Goal: Task Accomplishment & Management: Manage account settings

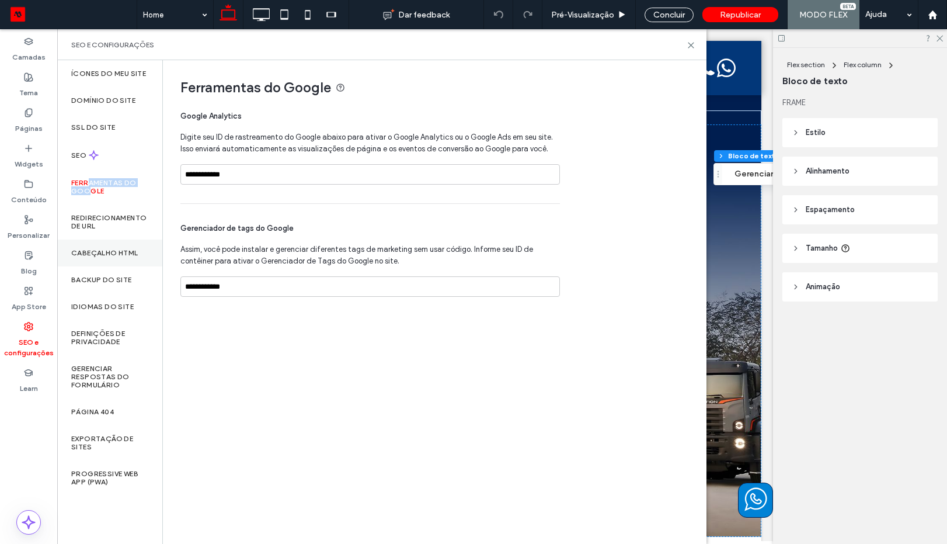
scroll to position [893, 0]
click at [117, 217] on label "Redirecionamento de URL" at bounding box center [109, 222] width 77 height 16
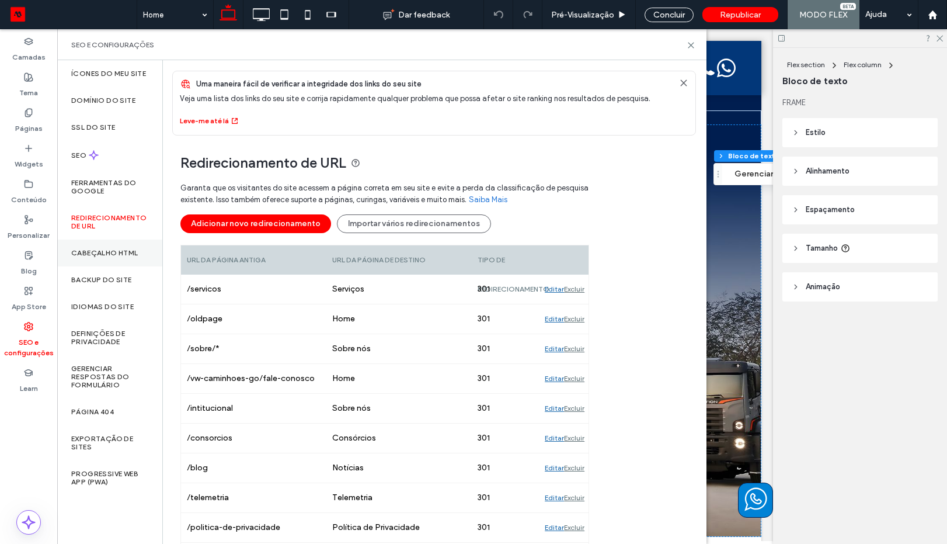
click at [109, 245] on div "Cabeçalho HTML" at bounding box center [109, 252] width 105 height 27
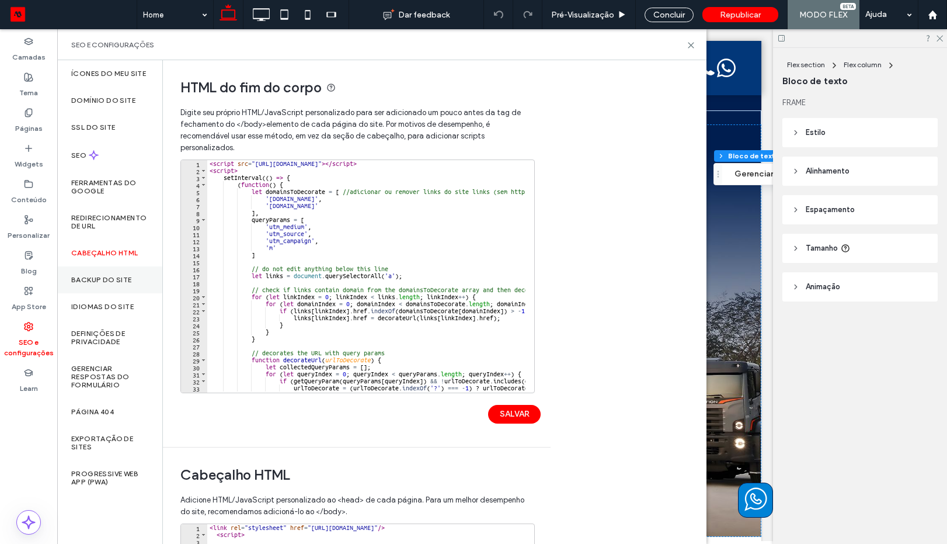
click at [85, 287] on div "Backup do Site" at bounding box center [109, 279] width 105 height 27
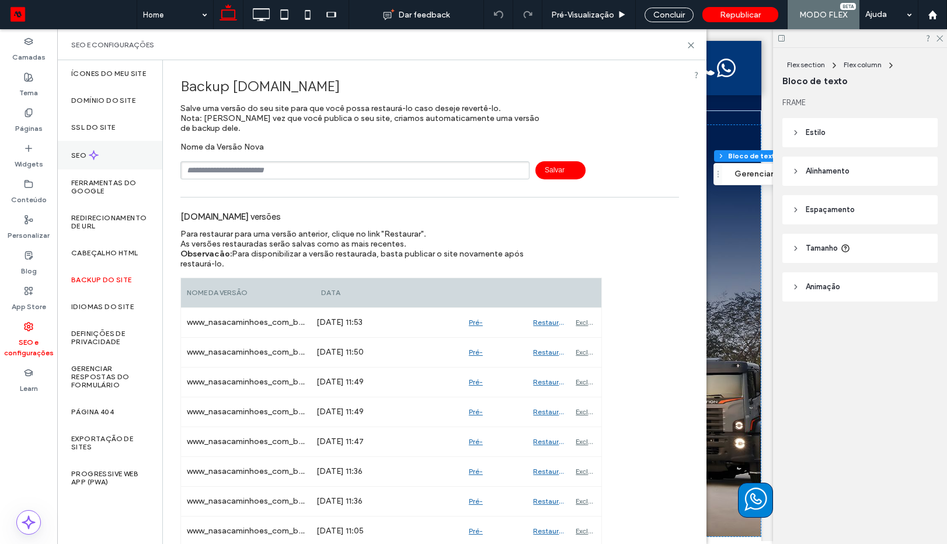
click at [106, 156] on div "SEO" at bounding box center [109, 155] width 105 height 29
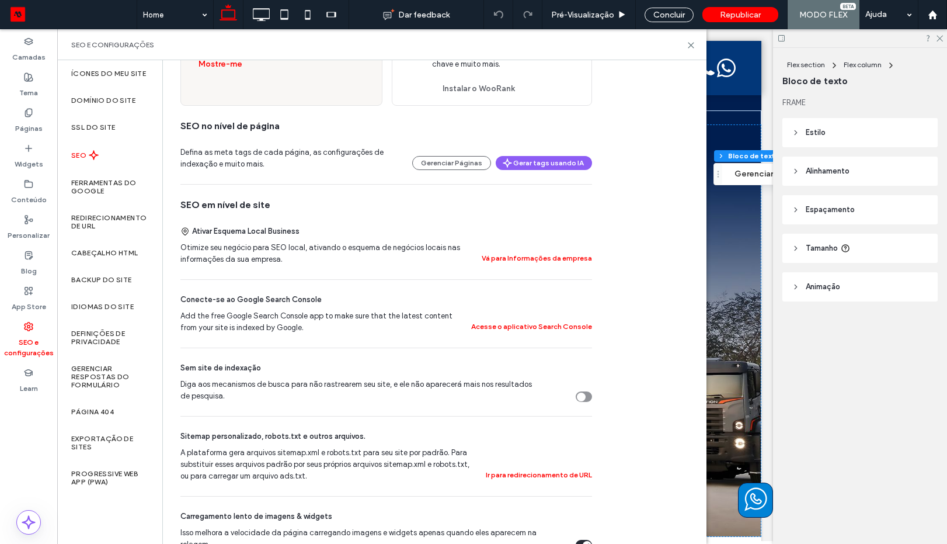
scroll to position [140, 0]
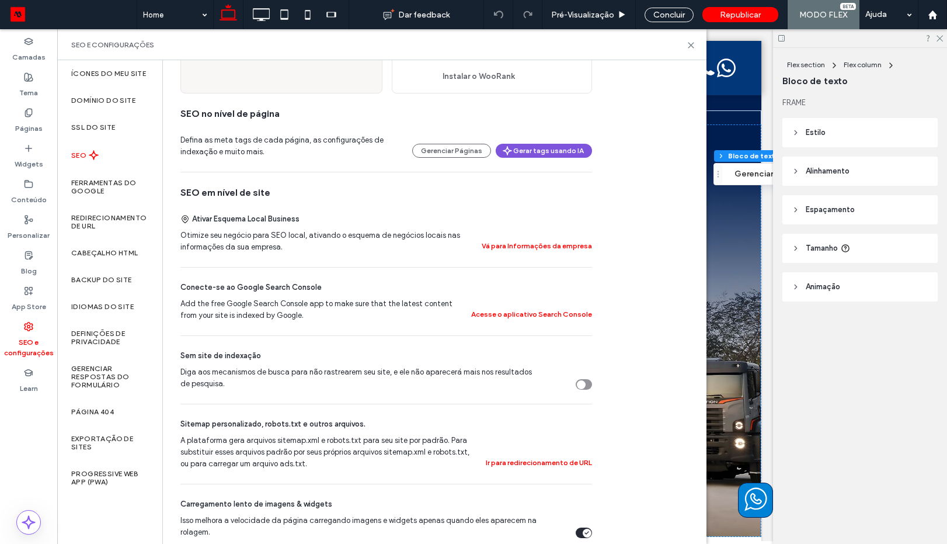
click at [510, 152] on icon "button" at bounding box center [507, 150] width 9 height 9
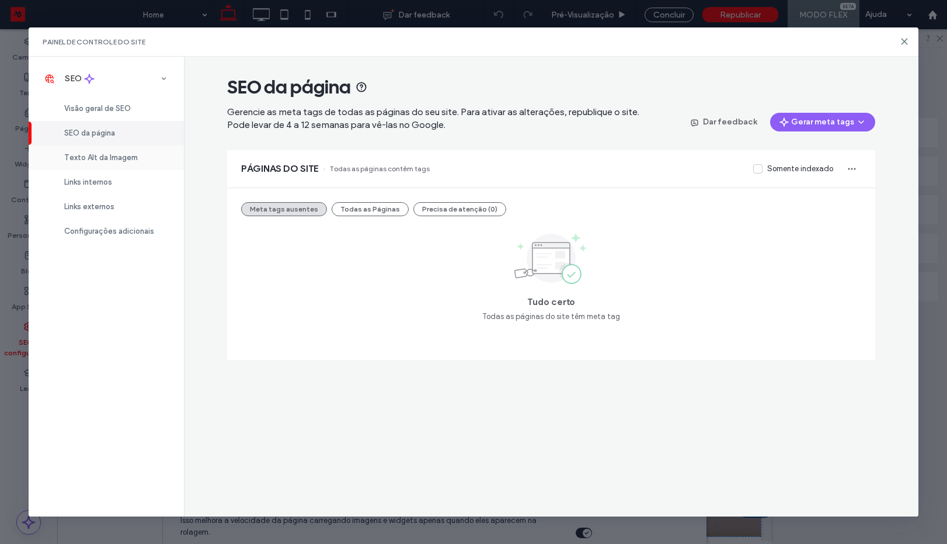
click at [102, 165] on div "Texto Alt da Imagem" at bounding box center [106, 157] width 155 height 25
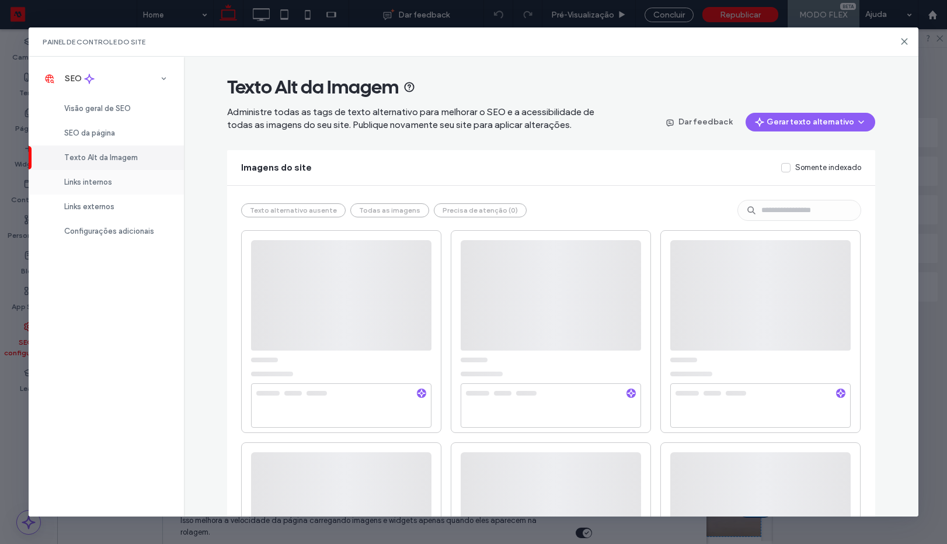
click at [109, 179] on span "Links internos" at bounding box center [88, 182] width 48 height 9
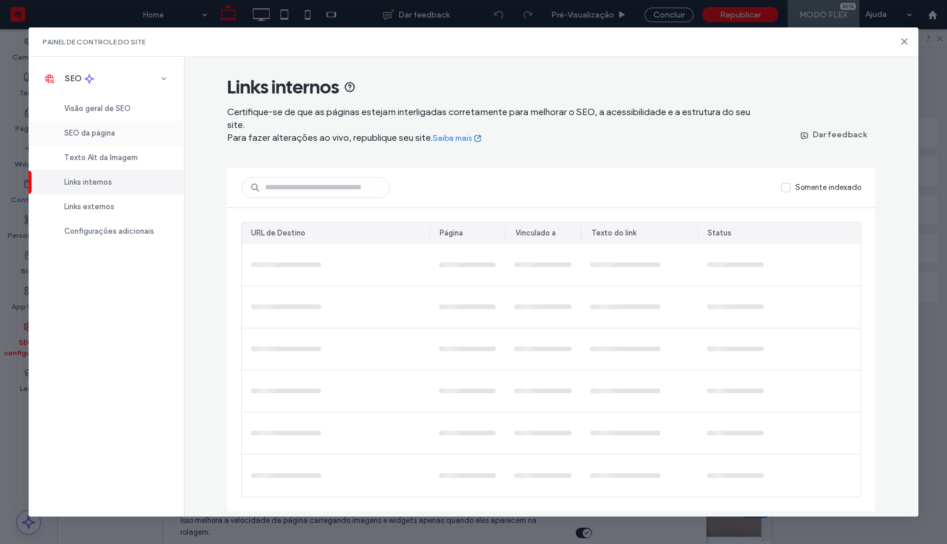
click at [130, 128] on div "SEO da página" at bounding box center [106, 133] width 155 height 25
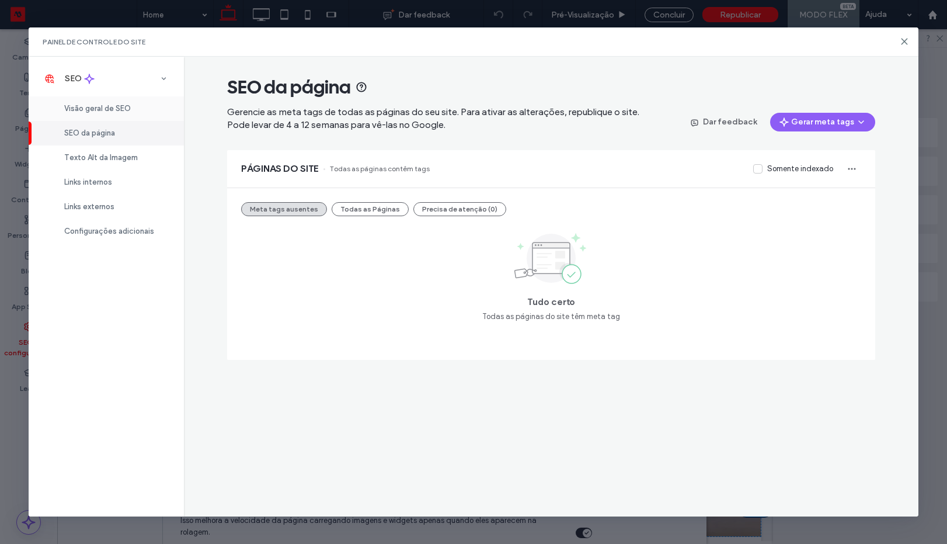
click at [134, 108] on div "Visão geral de SEO" at bounding box center [106, 108] width 155 height 25
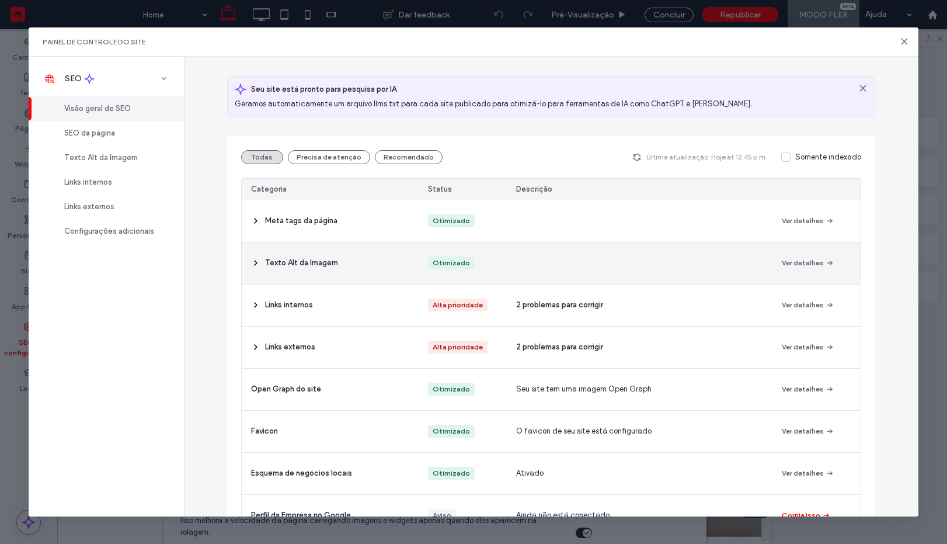
scroll to position [193, 0]
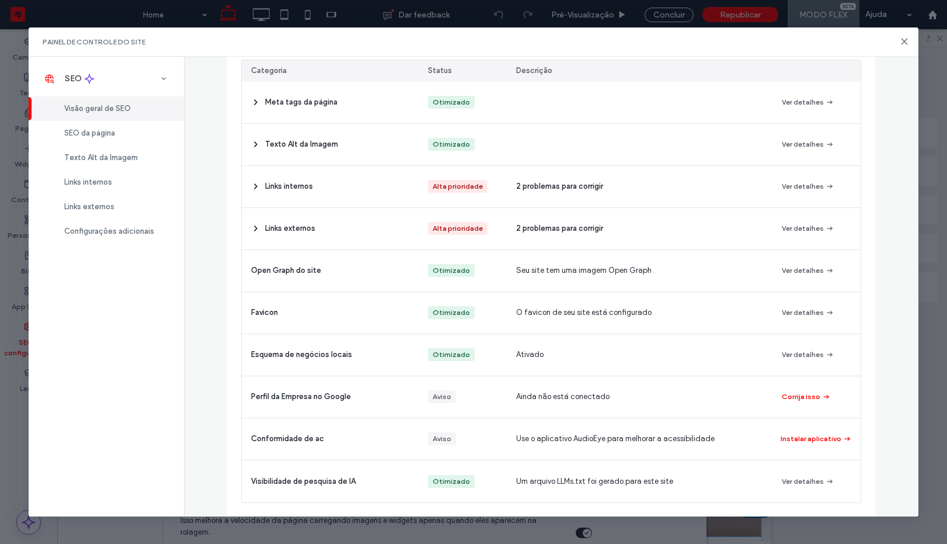
click at [899, 48] on div "Painel de controle do site" at bounding box center [474, 41] width 891 height 29
click at [901, 45] on icon at bounding box center [904, 41] width 9 height 9
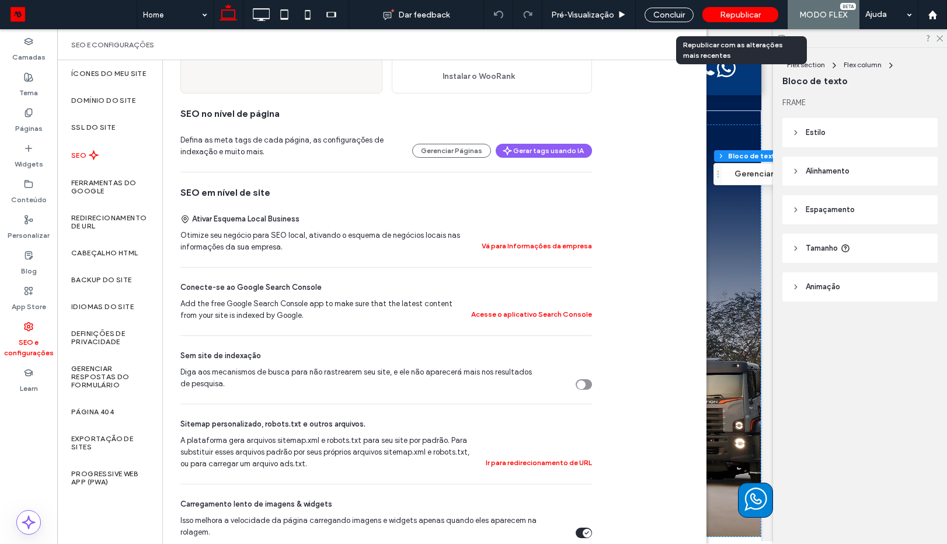
click at [733, 13] on span "Republicar" at bounding box center [740, 15] width 41 height 10
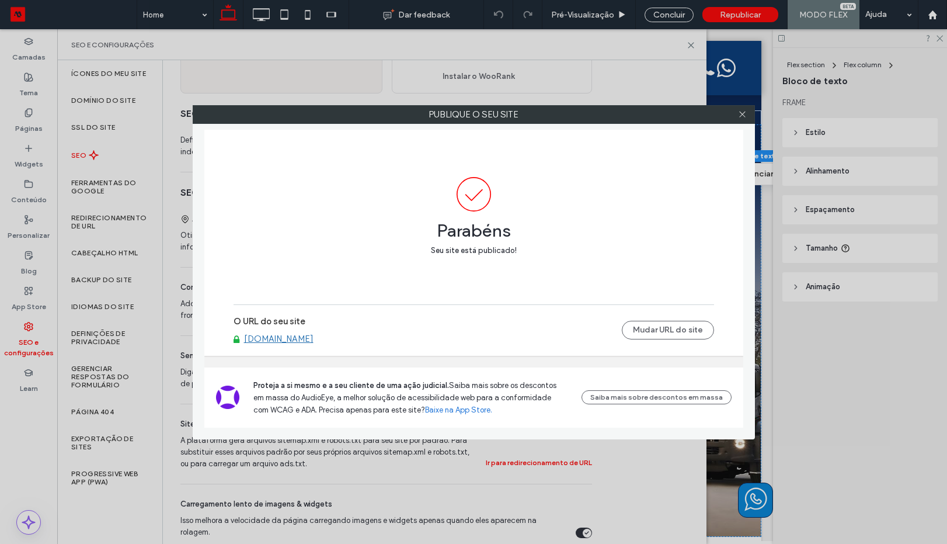
click at [311, 336] on link "[DOMAIN_NAME]" at bounding box center [279, 339] width 70 height 11
click at [744, 112] on icon at bounding box center [742, 114] width 9 height 9
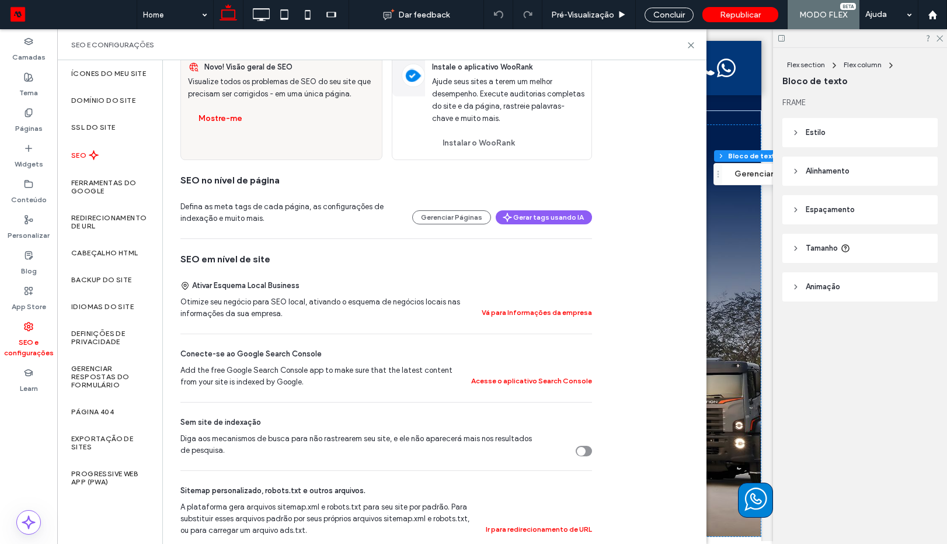
scroll to position [70, 0]
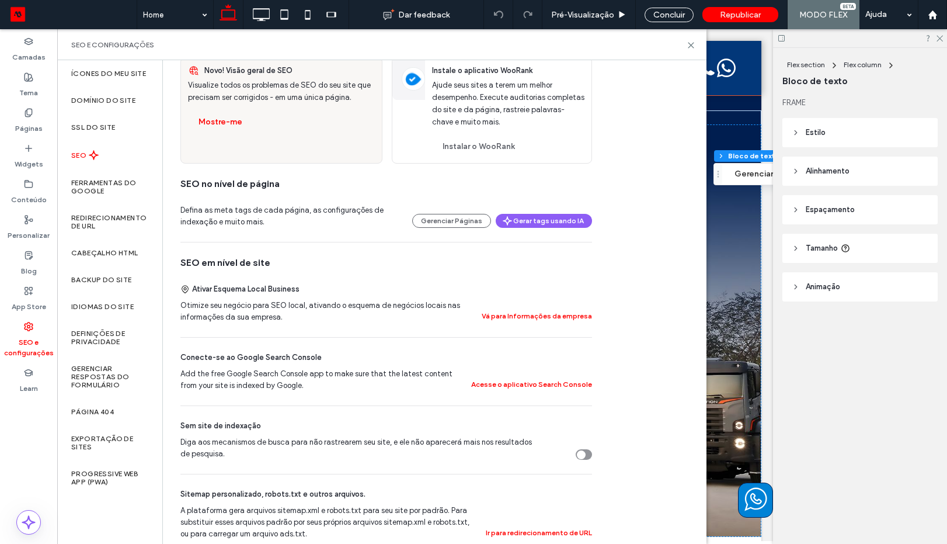
click at [759, 13] on span "Republicar" at bounding box center [740, 15] width 41 height 10
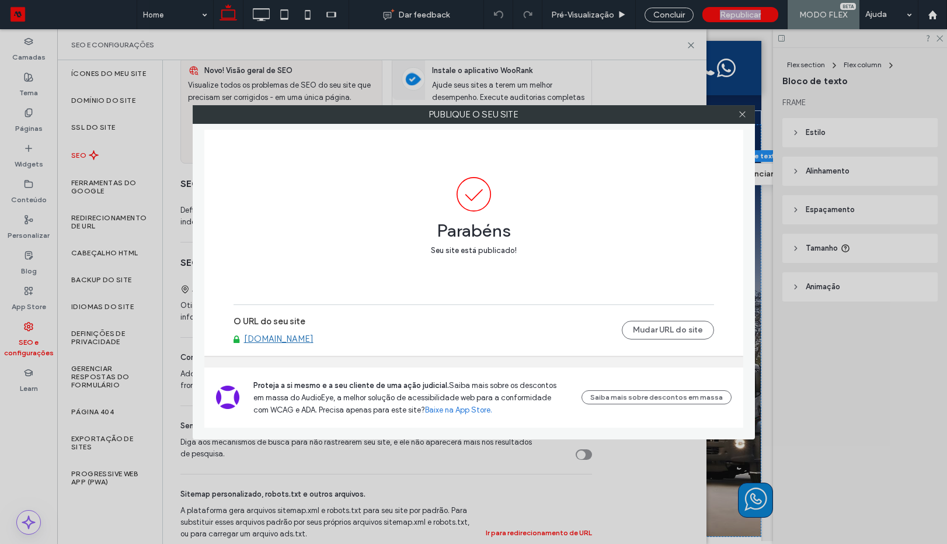
click at [314, 341] on link "[DOMAIN_NAME]" at bounding box center [279, 339] width 70 height 11
click at [742, 116] on icon at bounding box center [742, 114] width 9 height 9
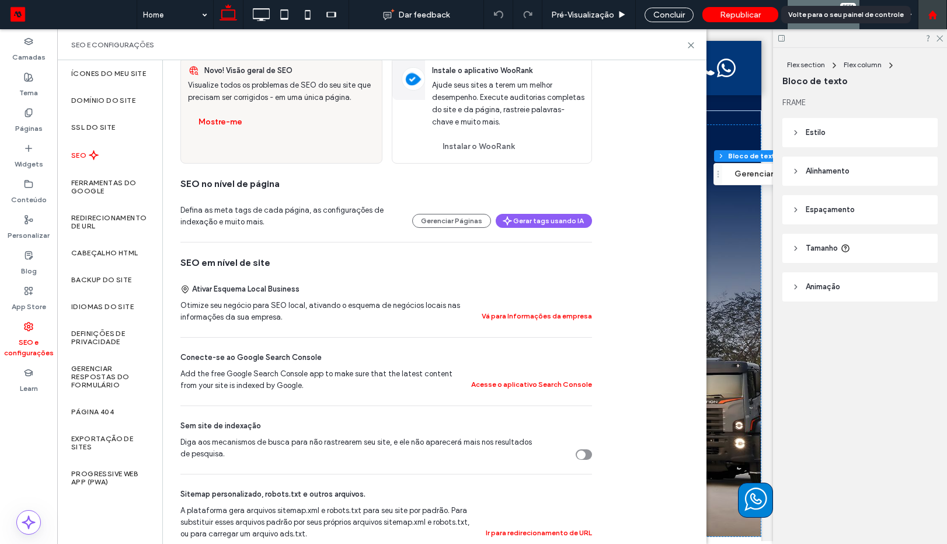
click at [933, 13] on use at bounding box center [932, 14] width 9 height 9
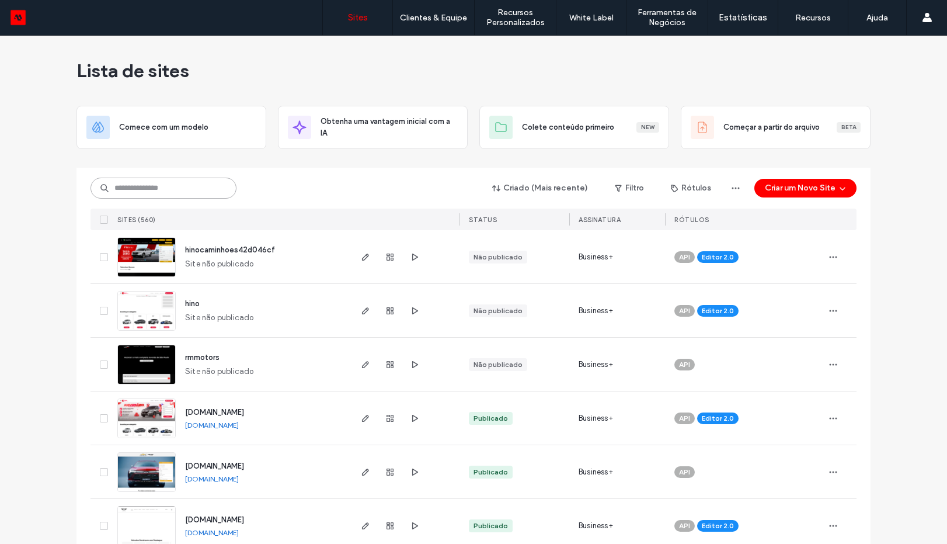
click at [190, 186] on input at bounding box center [164, 188] width 146 height 21
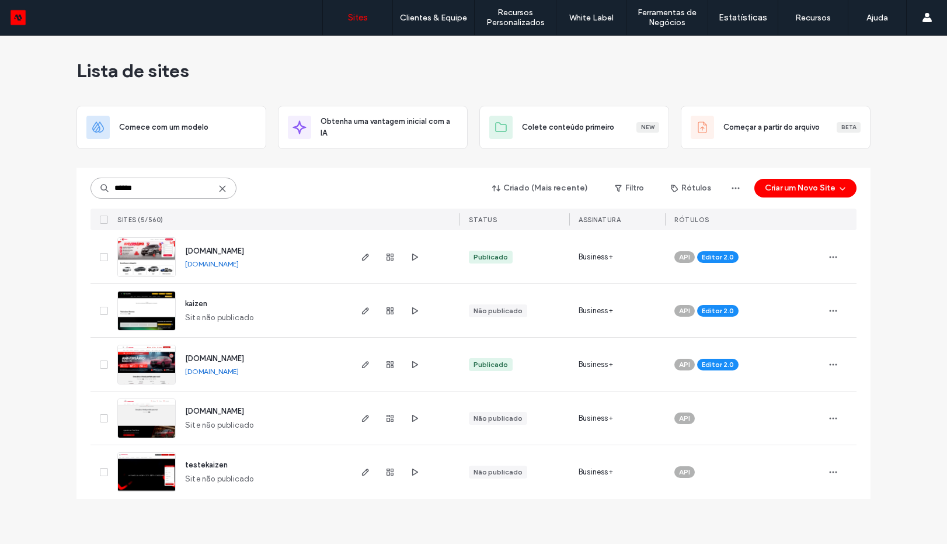
type input "******"
click at [129, 359] on img at bounding box center [146, 384] width 57 height 79
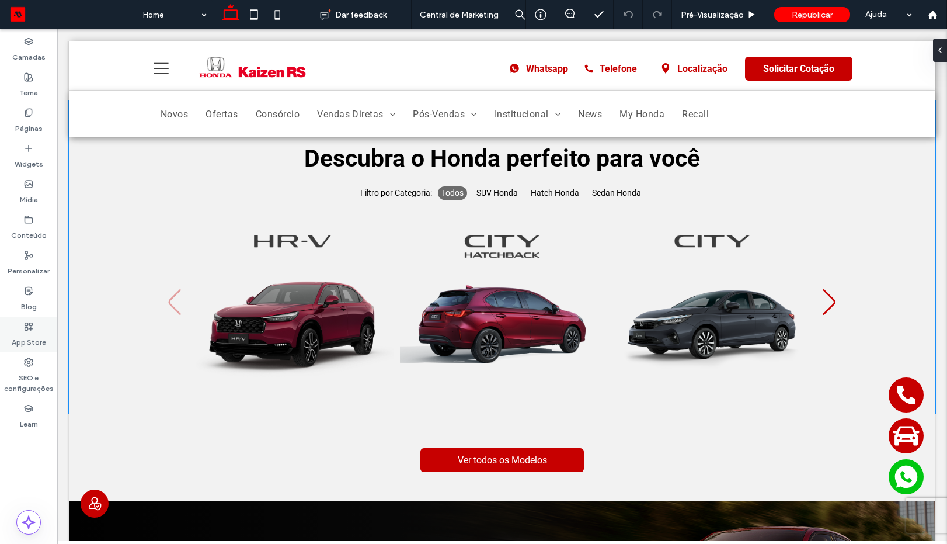
scroll to position [350, 0]
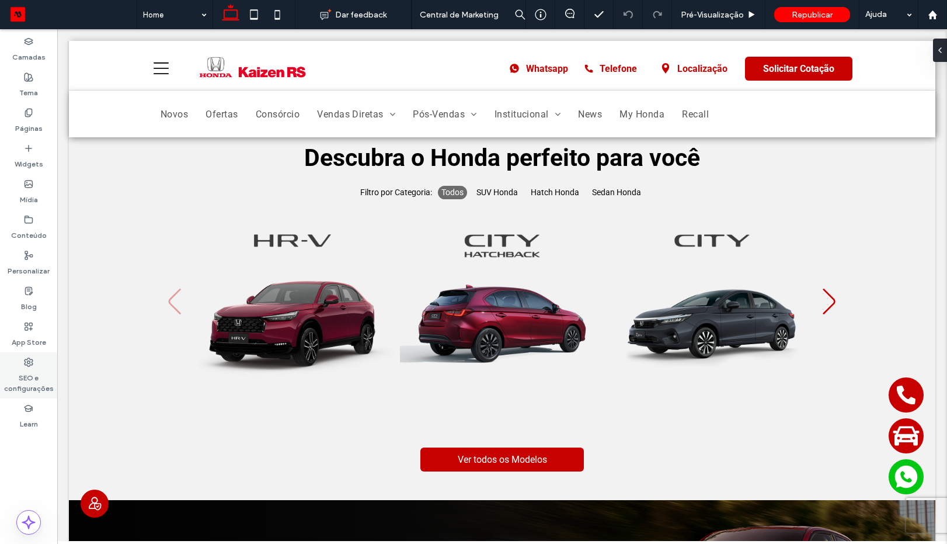
click at [25, 373] on label "SEO e configurações" at bounding box center [28, 380] width 57 height 27
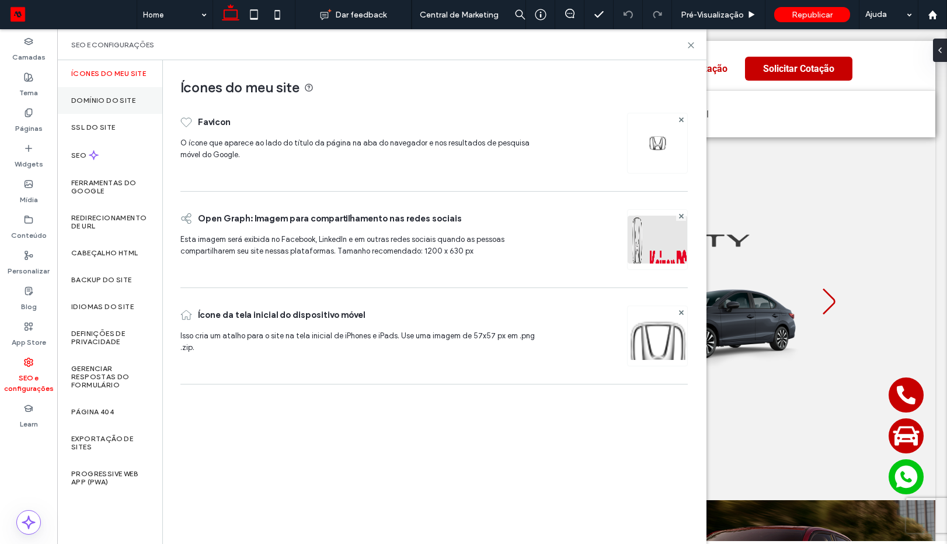
click at [109, 98] on label "Domínio do site" at bounding box center [103, 100] width 64 height 8
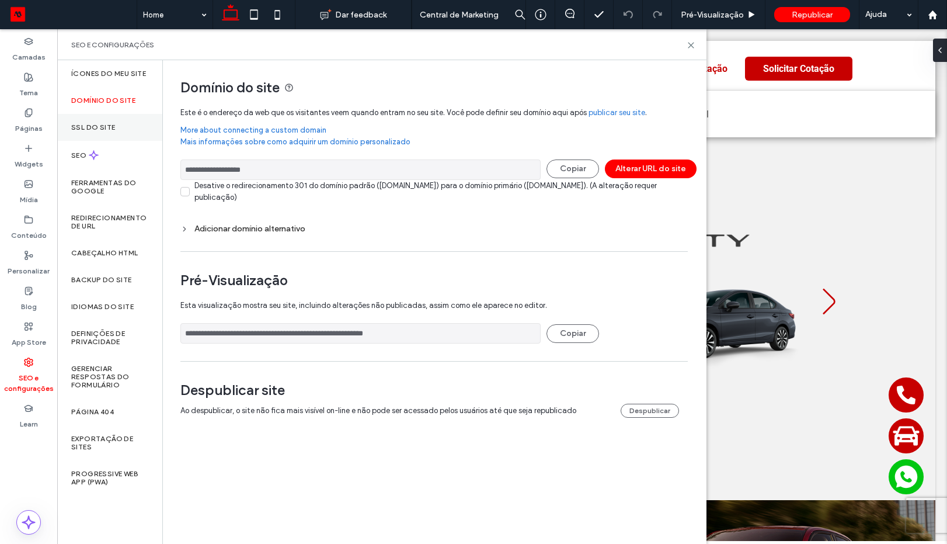
click at [112, 117] on div "SSL do site" at bounding box center [109, 127] width 105 height 27
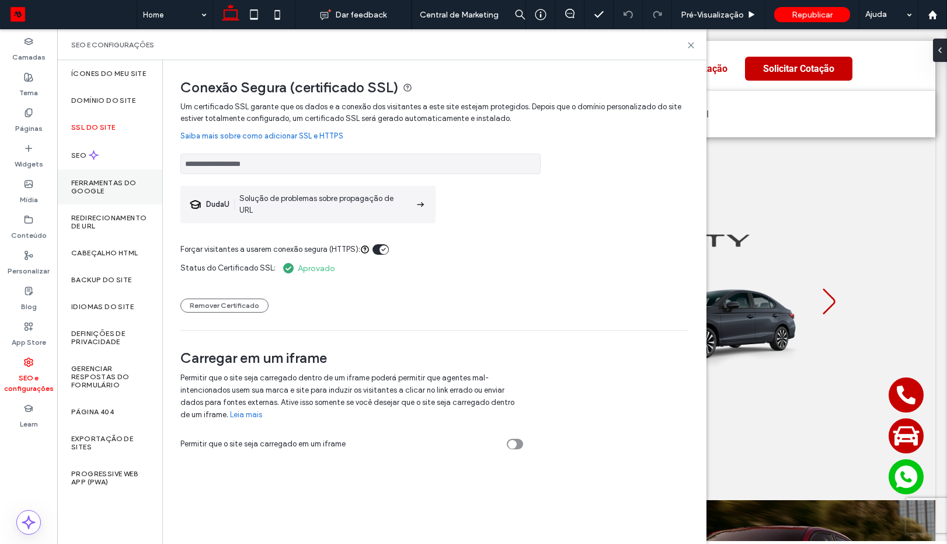
click at [86, 188] on label "Ferramentas do Google" at bounding box center [109, 187] width 77 height 16
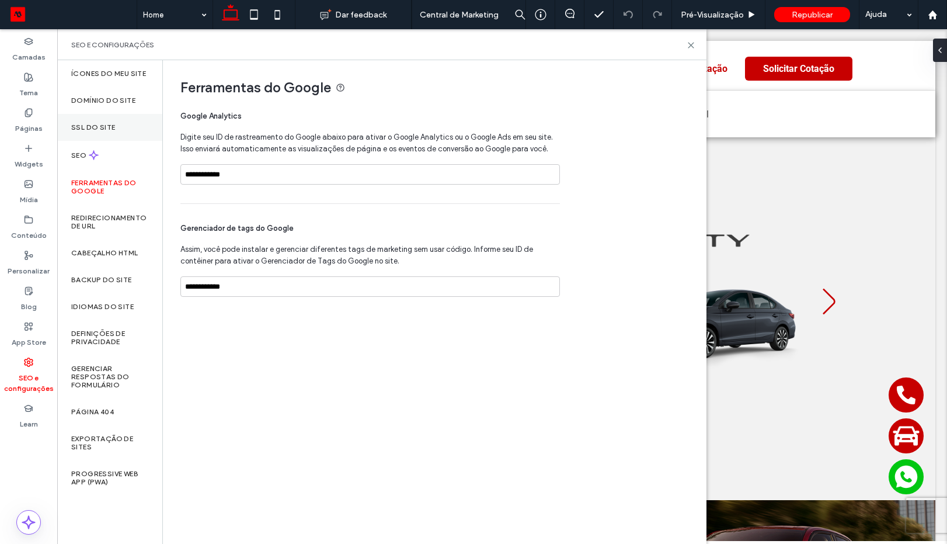
click at [88, 123] on label "SSL do site" at bounding box center [93, 127] width 44 height 8
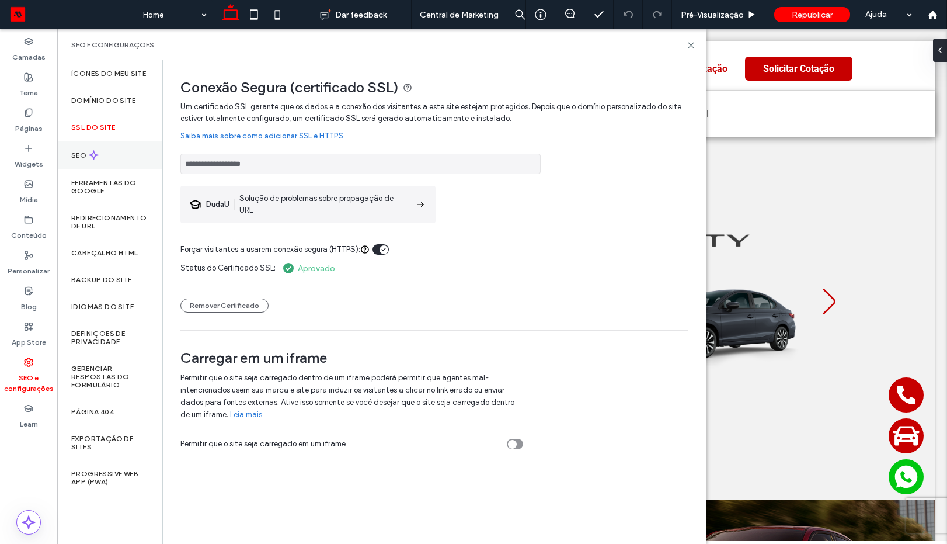
click at [116, 148] on div "SEO" at bounding box center [109, 155] width 105 height 29
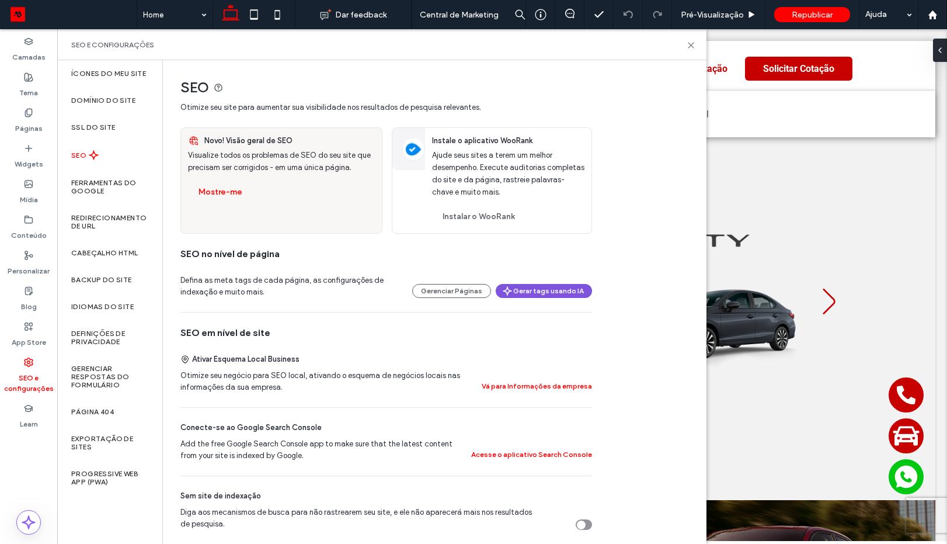
click at [518, 285] on button "Gerar tags usando IA" at bounding box center [544, 291] width 96 height 14
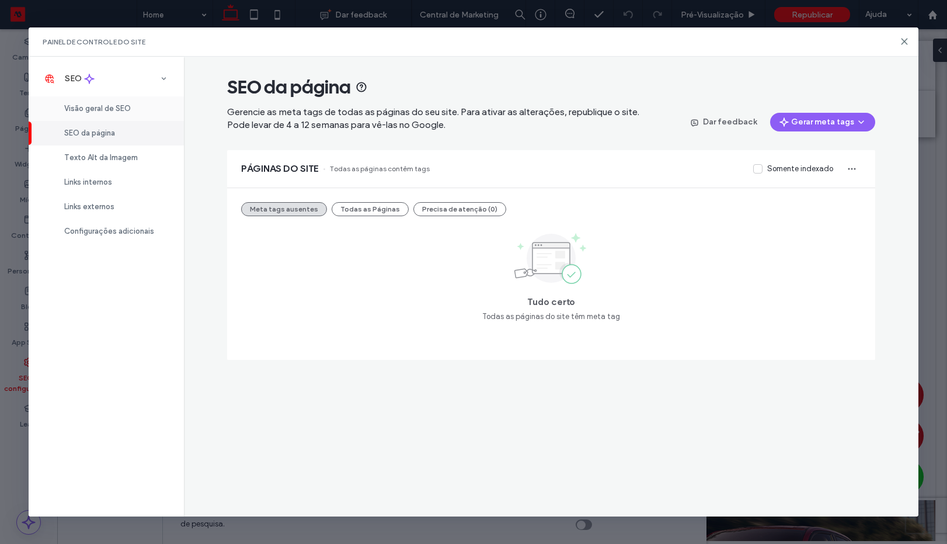
click at [115, 103] on div "Visão geral de SEO" at bounding box center [106, 108] width 155 height 25
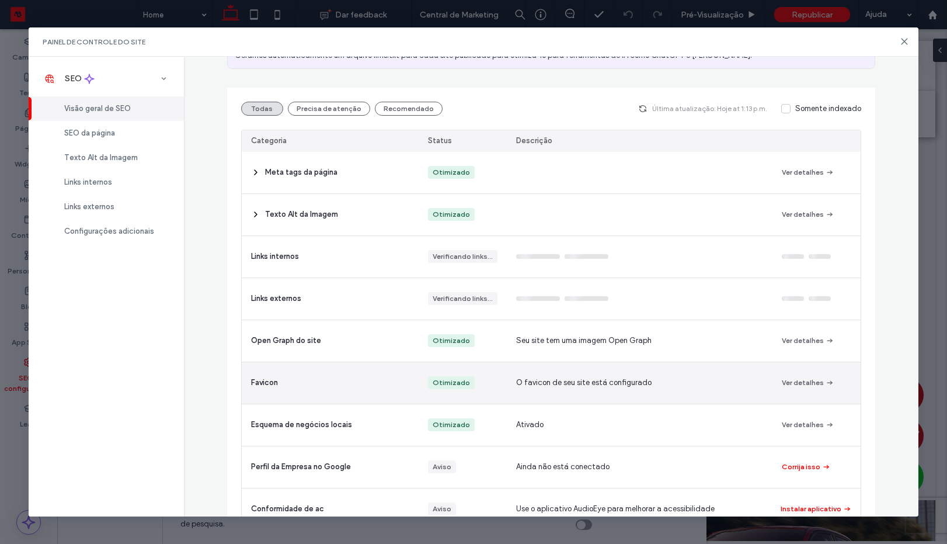
scroll to position [193, 0]
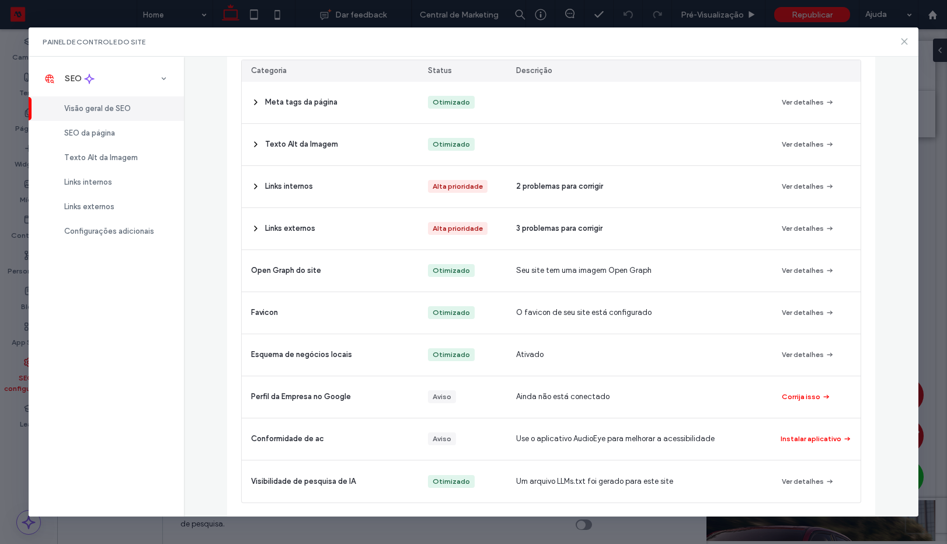
click at [907, 44] on use at bounding box center [904, 41] width 5 height 5
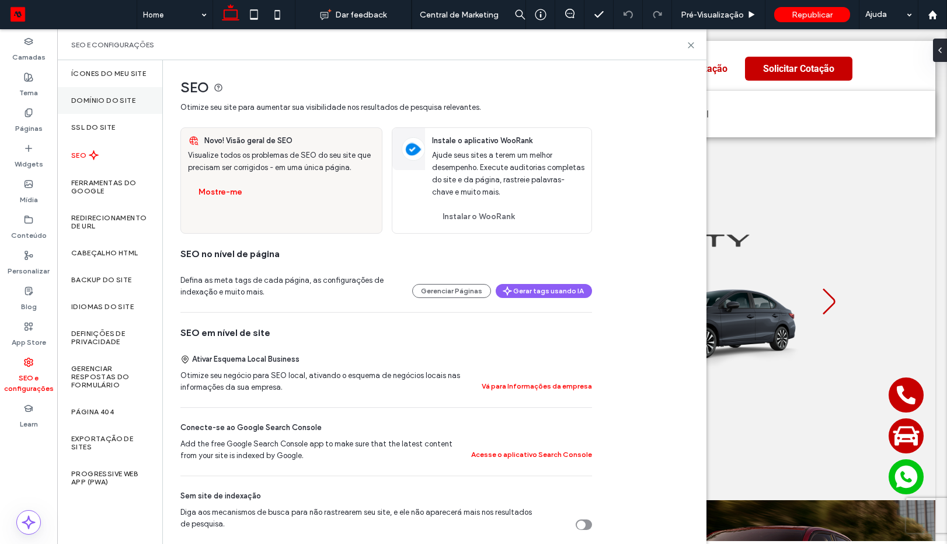
click at [114, 103] on label "Domínio do site" at bounding box center [103, 100] width 64 height 8
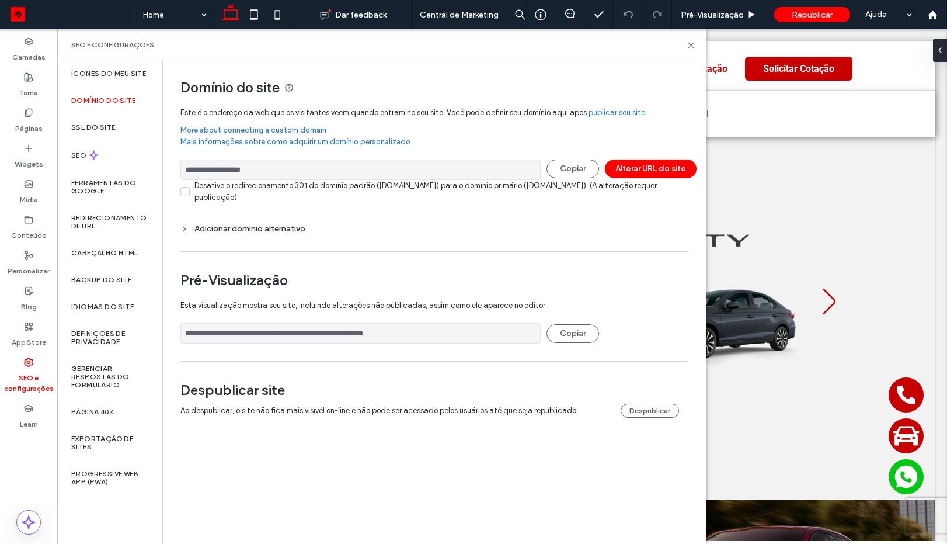
drag, startPoint x: 178, startPoint y: 172, endPoint x: 284, endPoint y: 172, distance: 106.3
click at [284, 172] on div "**********" at bounding box center [430, 250] width 534 height 381
click at [95, 211] on div "Redirecionamento de URL" at bounding box center [109, 221] width 105 height 35
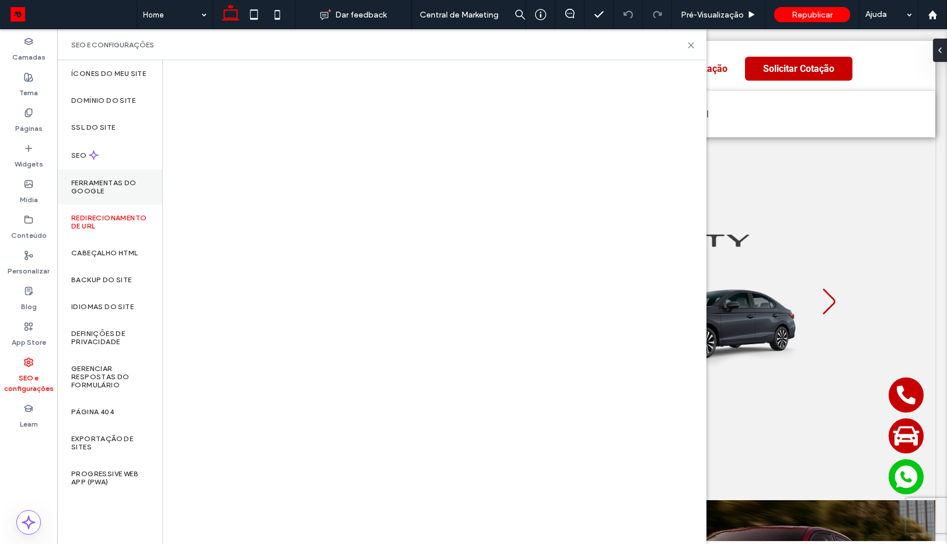
click at [99, 190] on label "Ferramentas do Google" at bounding box center [109, 187] width 77 height 16
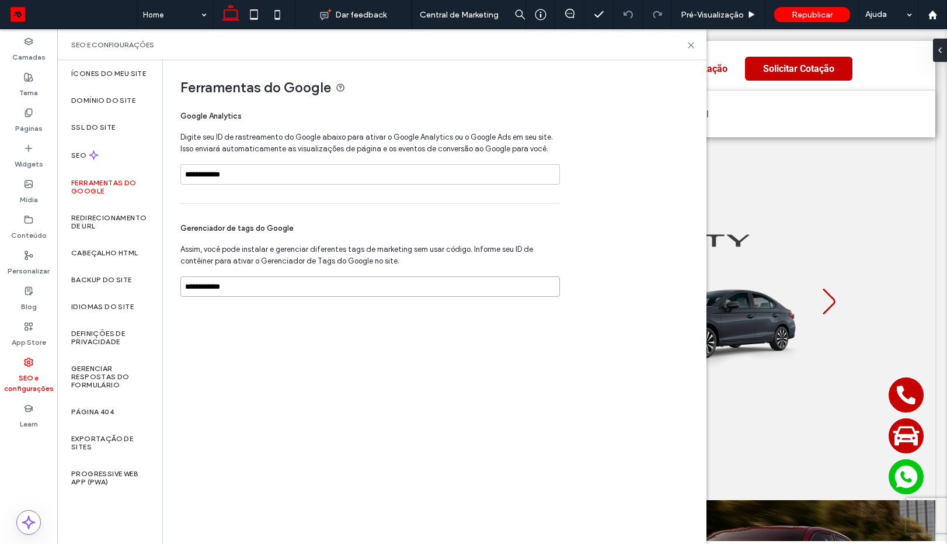
click at [256, 291] on input "**********" at bounding box center [370, 286] width 380 height 20
click at [246, 288] on input "**********" at bounding box center [370, 286] width 380 height 20
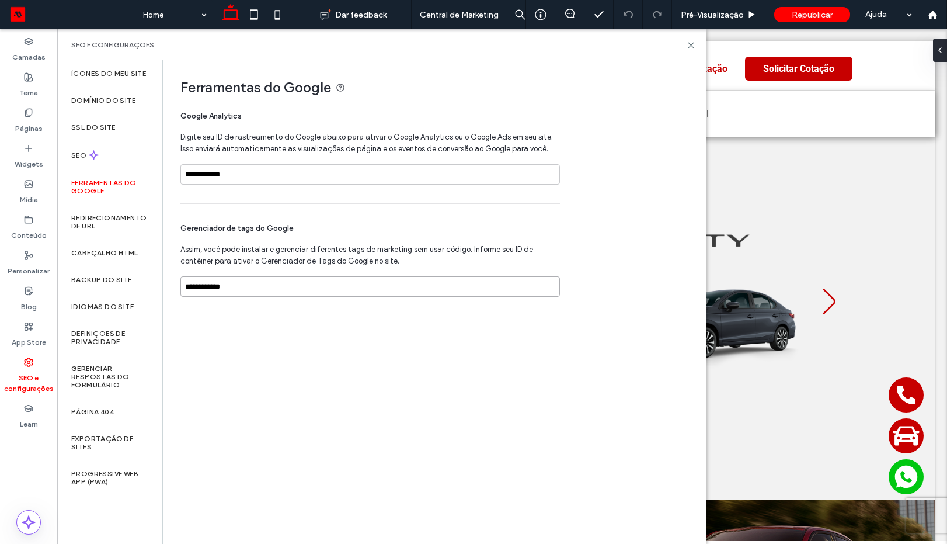
click at [246, 288] on input "**********" at bounding box center [370, 286] width 380 height 20
